Goal: Information Seeking & Learning: Find specific fact

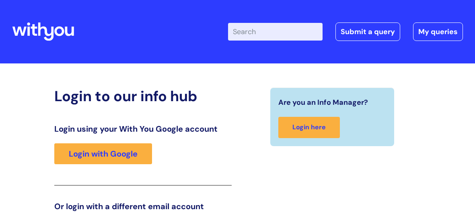
scroll to position [124, 0]
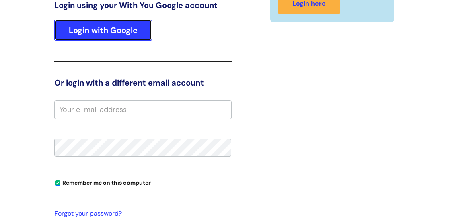
click at [92, 31] on link "Login with Google" at bounding box center [103, 30] width 98 height 21
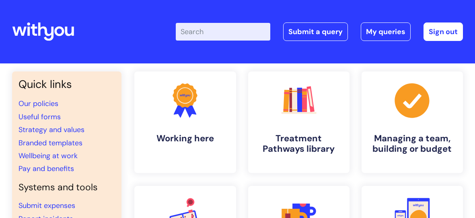
click at [220, 29] on input "Enter your search term here..." at bounding box center [223, 32] width 95 height 18
type input "pay scales"
click button "Search" at bounding box center [0, 0] width 0 height 0
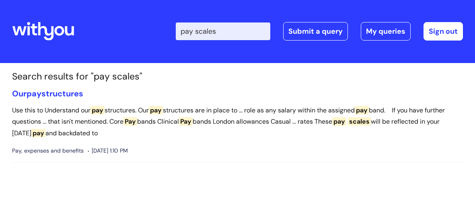
scroll to position [8, 0]
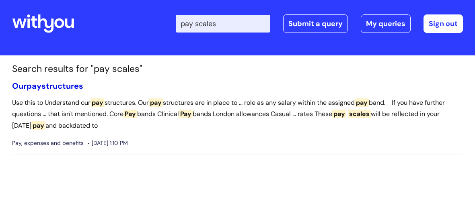
click at [32, 85] on span "pay" at bounding box center [34, 86] width 15 height 10
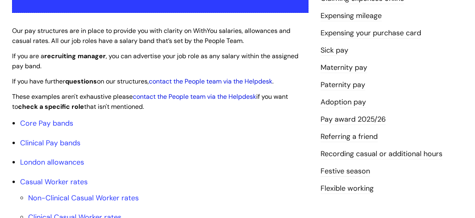
scroll to position [227, 0]
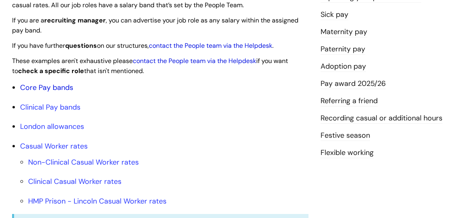
click at [52, 90] on link "Core Pay bands" at bounding box center [46, 88] width 53 height 10
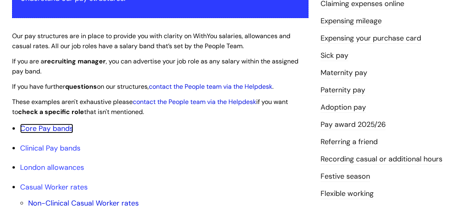
scroll to position [226, 0]
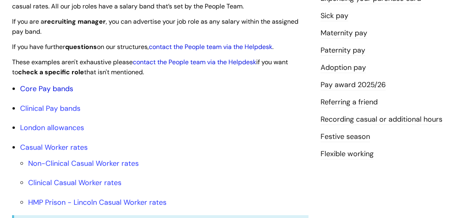
click at [58, 87] on link "Core Pay bands" at bounding box center [46, 89] width 53 height 10
click at [56, 88] on link "Core Pay bands" at bounding box center [46, 89] width 53 height 10
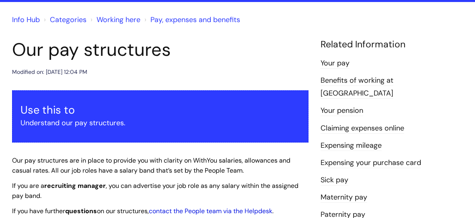
scroll to position [0, 0]
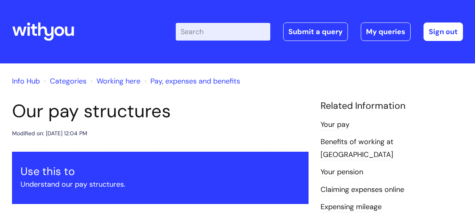
click at [215, 23] on input "Enter your search term here..." at bounding box center [223, 32] width 95 height 18
click at [214, 32] on input "Enter your search term here..." at bounding box center [223, 32] width 95 height 18
type input "pay"
click button "Search" at bounding box center [0, 0] width 0 height 0
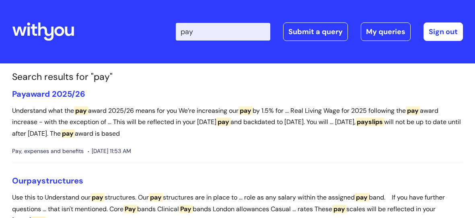
scroll to position [8, 0]
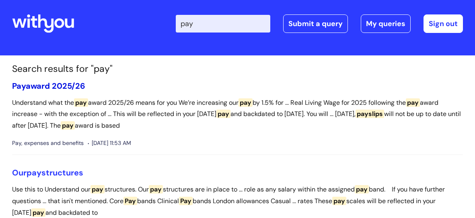
click at [67, 84] on link "Pay award 2025/26" at bounding box center [48, 86] width 73 height 10
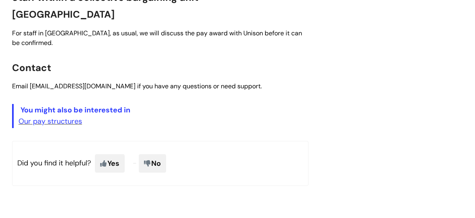
scroll to position [411, 0]
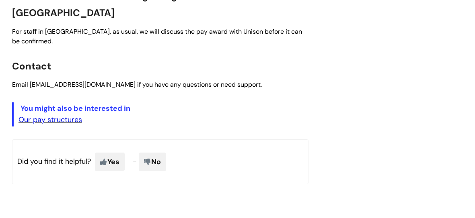
click at [59, 115] on link "Our pay structures" at bounding box center [51, 120] width 64 height 10
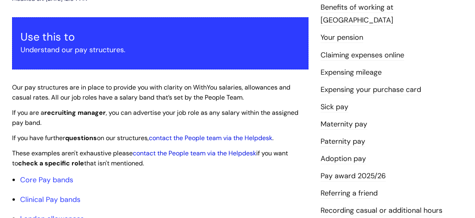
scroll to position [232, 0]
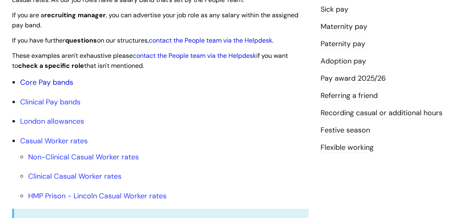
click at [42, 79] on link "Core Pay bands" at bounding box center [46, 83] width 53 height 10
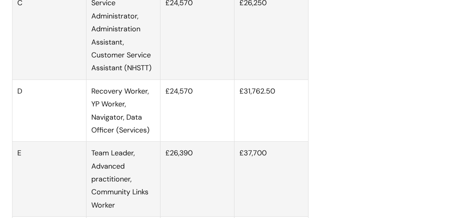
scroll to position [629, 0]
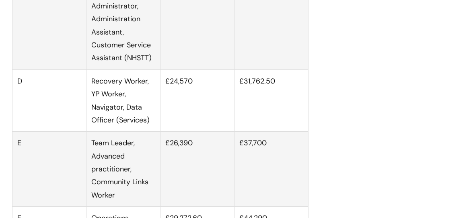
click at [225, 161] on td "£26,390" at bounding box center [197, 169] width 74 height 75
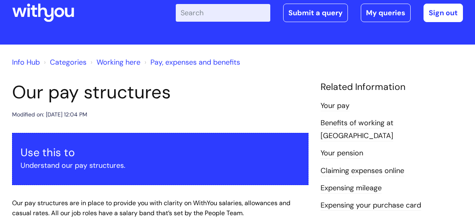
scroll to position [0, 0]
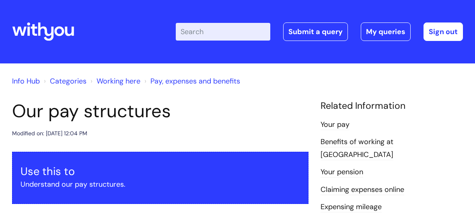
click at [241, 37] on input "Enter your search term here..." at bounding box center [223, 32] width 95 height 18
type input "counselling"
click button "Search" at bounding box center [0, 0] width 0 height 0
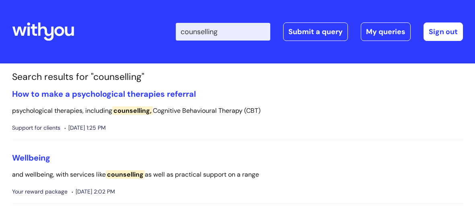
drag, startPoint x: 219, startPoint y: 28, endPoint x: 56, endPoint y: 10, distance: 163.8
click at [56, 11] on div "info hub Enter your search term here... counselling Search Submit a query My qu…" at bounding box center [237, 31] width 451 height 47
type input "benefits"
click button "Search" at bounding box center [0, 0] width 0 height 0
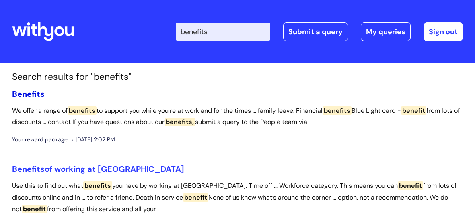
click at [13, 90] on span "Benefits" at bounding box center [28, 94] width 33 height 10
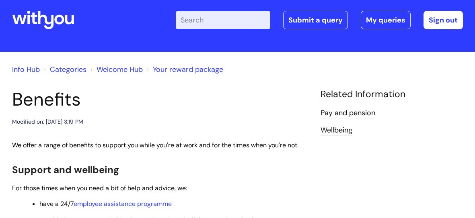
scroll to position [75, 0]
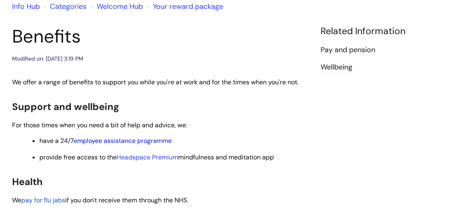
click at [158, 142] on link "employee assistance programme" at bounding box center [123, 141] width 98 height 8
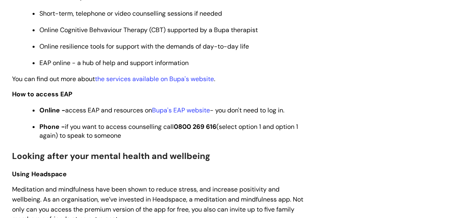
scroll to position [493, 0]
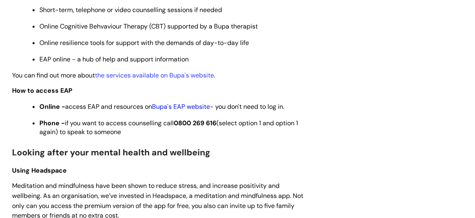
click at [198, 106] on link "Bupa's EAP website" at bounding box center [181, 107] width 58 height 8
